Goal: Navigation & Orientation: Understand site structure

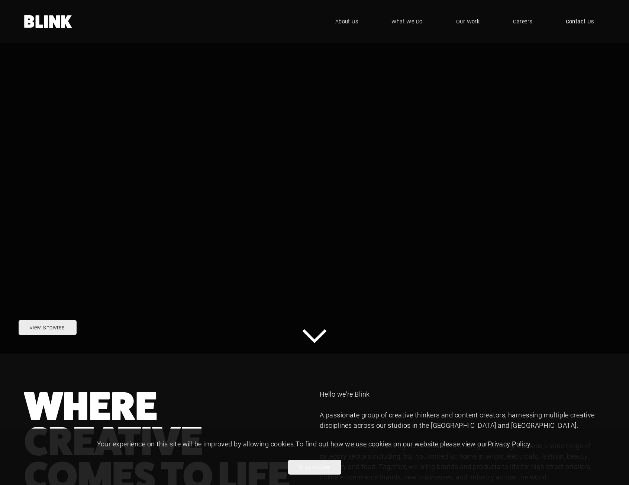
click at [577, 20] on span "Contact Us" at bounding box center [580, 21] width 28 height 8
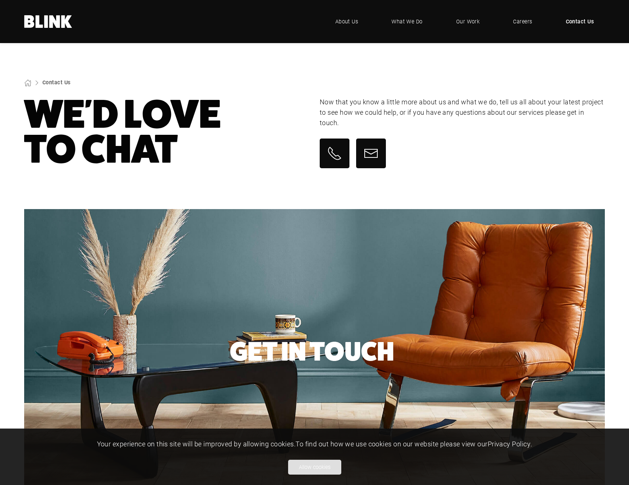
click at [322, 469] on button "Allow cookies" at bounding box center [314, 467] width 53 height 15
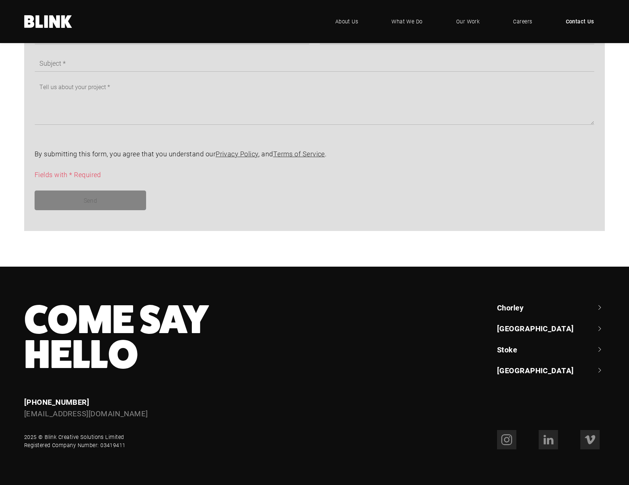
scroll to position [546, 0]
click at [529, 331] on link "[GEOGRAPHIC_DATA]" at bounding box center [551, 328] width 108 height 10
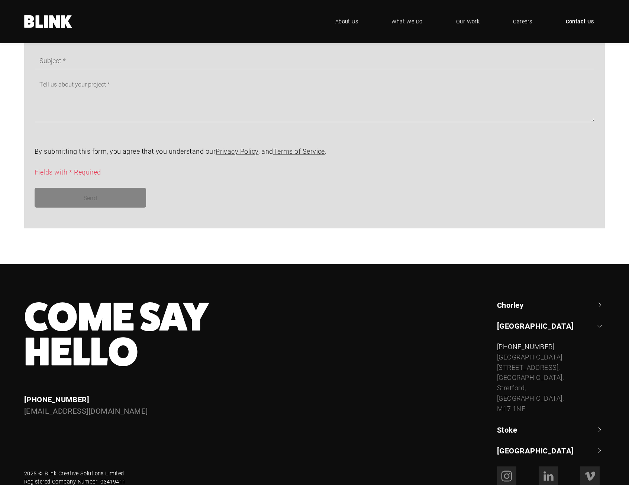
click at [515, 425] on link "Stoke" at bounding box center [551, 430] width 108 height 10
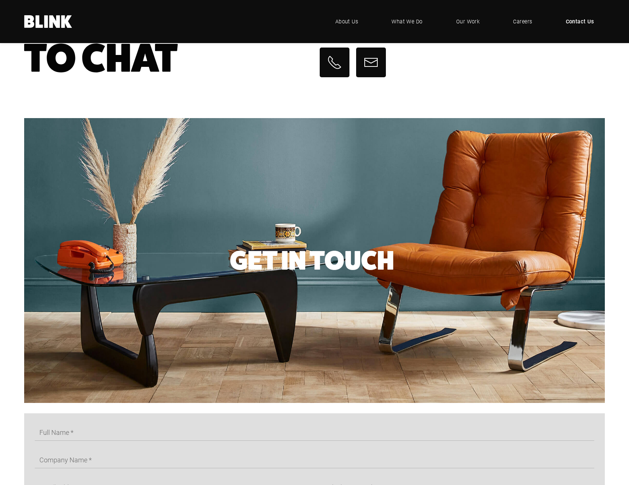
scroll to position [0, 0]
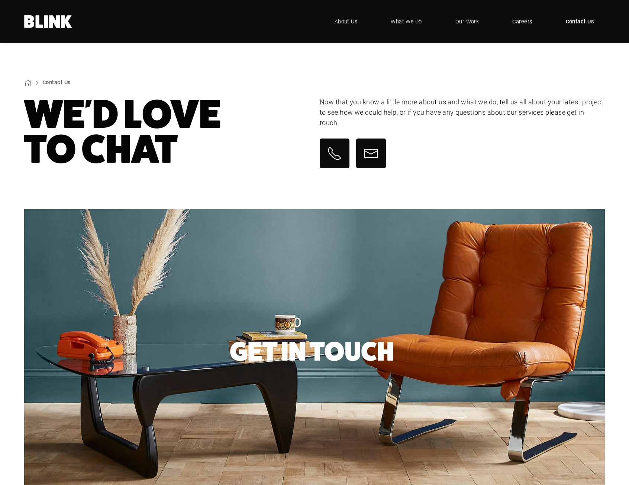
click at [525, 22] on span "Careers" at bounding box center [522, 21] width 20 height 8
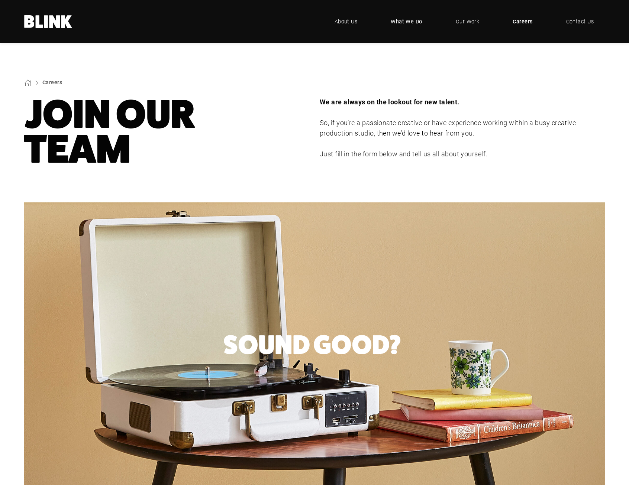
click at [408, 22] on span "What We Do" at bounding box center [407, 21] width 32 height 8
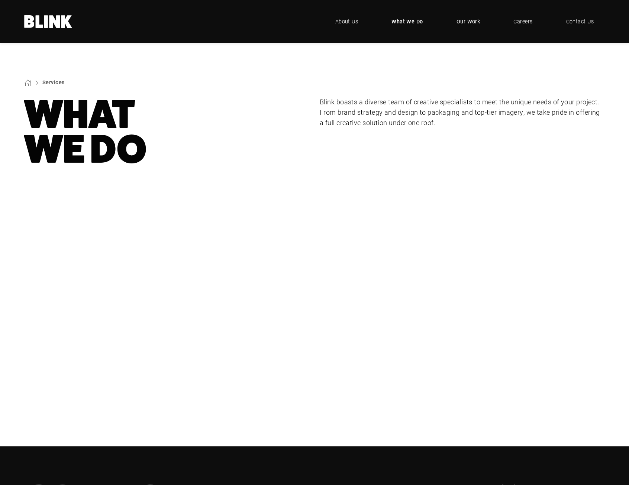
click at [460, 20] on span "Our Work" at bounding box center [468, 21] width 24 height 8
